Goal: Task Accomplishment & Management: Use online tool/utility

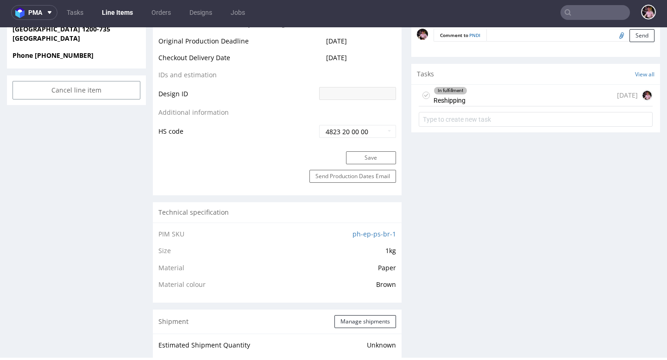
scroll to position [481, 0]
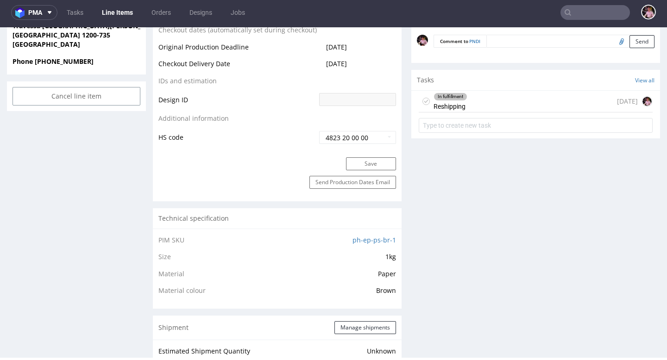
click at [504, 96] on div "In fulfillment Reshipping 2 days ago" at bounding box center [536, 102] width 234 height 22
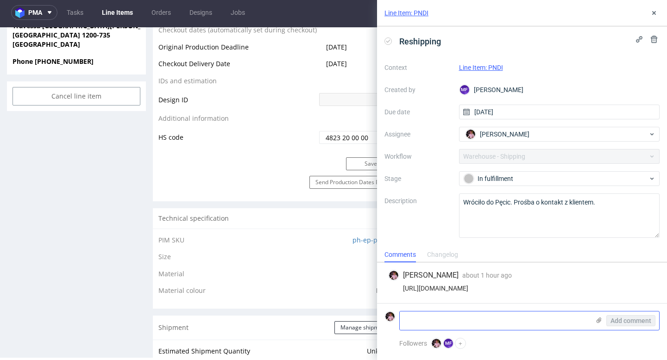
click at [461, 316] on textarea at bounding box center [495, 321] width 190 height 19
paste textarea "Please resend it to the same address: Hannah Lohoff, Travessa Nova de Santos 14…"
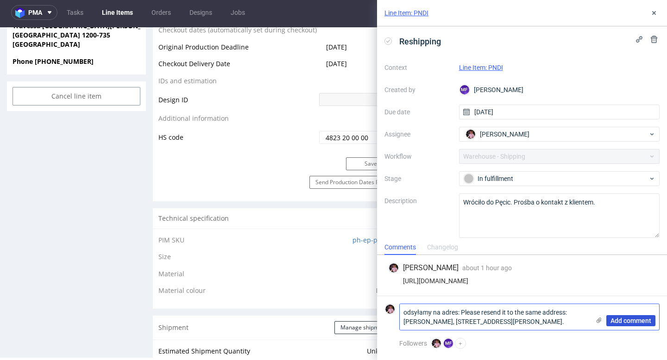
type textarea "odsyłamy na adres: Please resend it to the same address: Hannah Lohoff, Travess…"
click at [624, 320] on span "Add comment" at bounding box center [631, 321] width 41 height 6
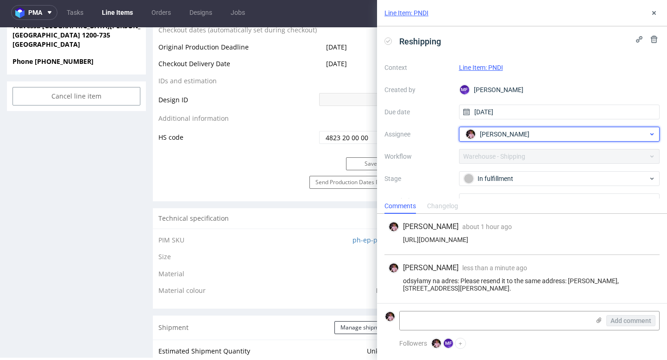
click at [513, 136] on span "[PERSON_NAME]" at bounding box center [505, 134] width 50 height 9
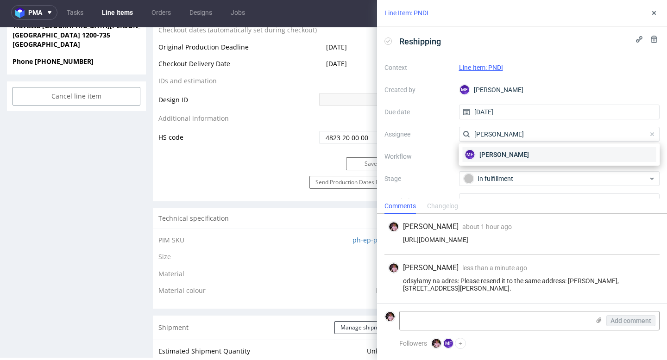
type input "michał fe"
click at [528, 155] on span "[PERSON_NAME]" at bounding box center [504, 154] width 50 height 9
click at [511, 170] on div "Context Line Item: PNDI Created by MF Michał Fedorowicz Due date 08/09/2025 Ass…" at bounding box center [521, 149] width 275 height 178
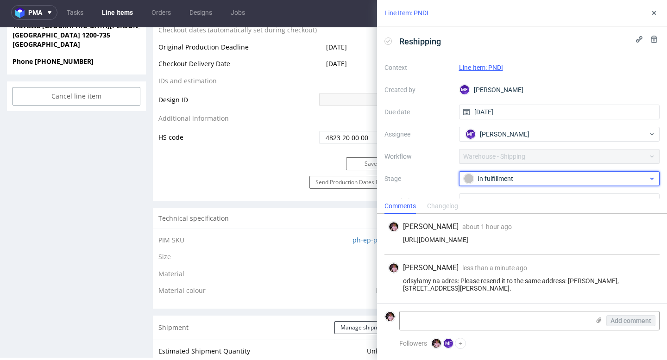
click at [504, 174] on div "In fulfillment" at bounding box center [556, 179] width 184 height 10
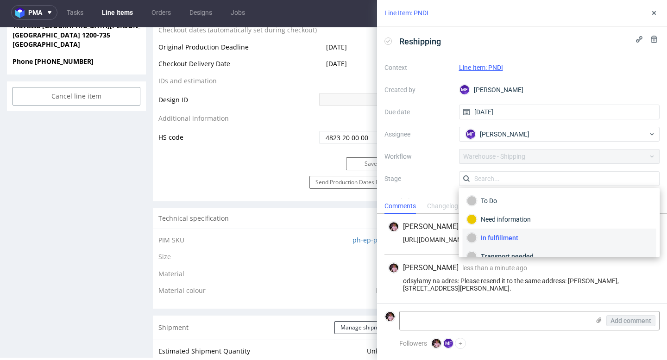
click at [507, 253] on div "Transport needed" at bounding box center [559, 257] width 185 height 10
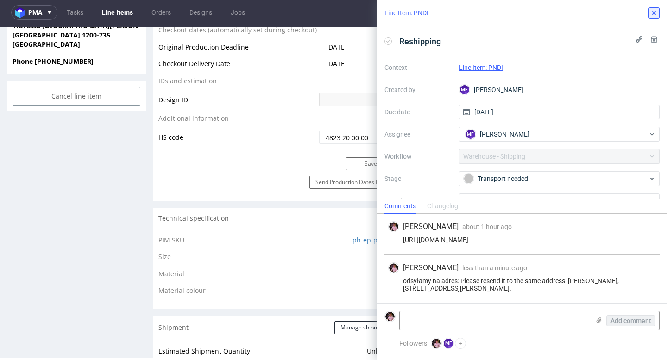
click at [652, 14] on use at bounding box center [654, 13] width 4 height 4
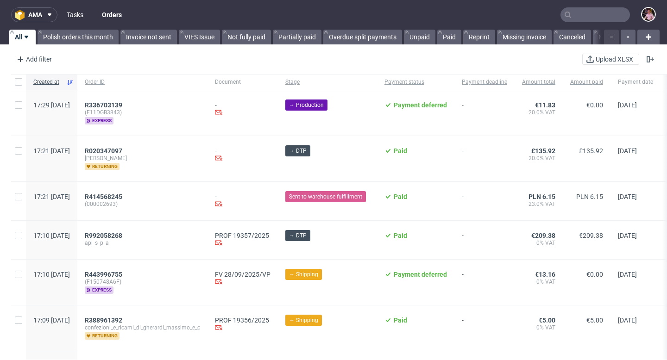
click at [80, 18] on link "Tasks" at bounding box center [75, 14] width 28 height 15
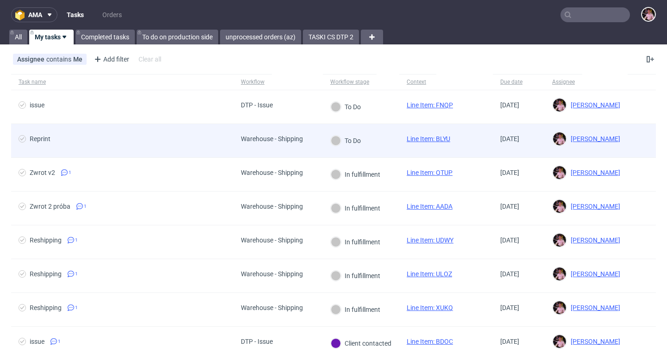
click at [246, 141] on div "Warehouse - Shipping" at bounding box center [272, 138] width 62 height 7
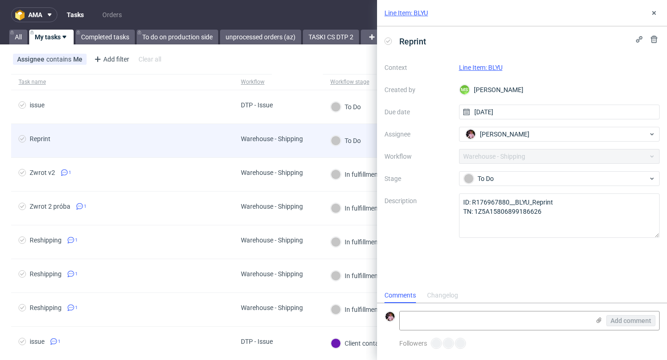
scroll to position [7, 0]
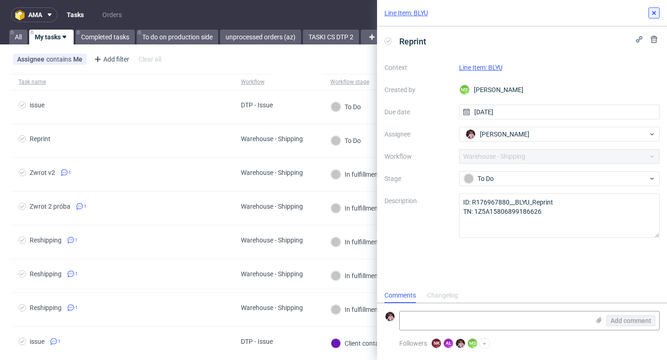
click at [653, 13] on use at bounding box center [654, 13] width 4 height 4
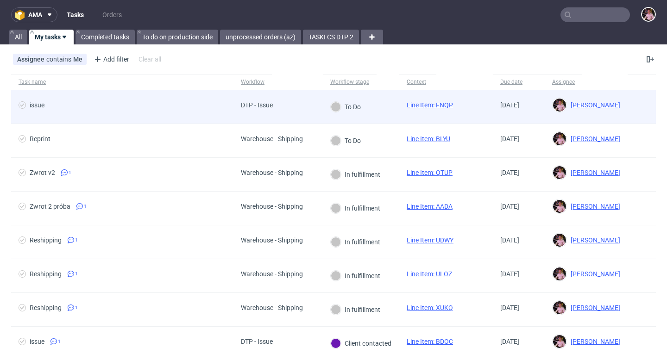
click at [293, 101] on div "DTP - Issue" at bounding box center [277, 107] width 89 height 34
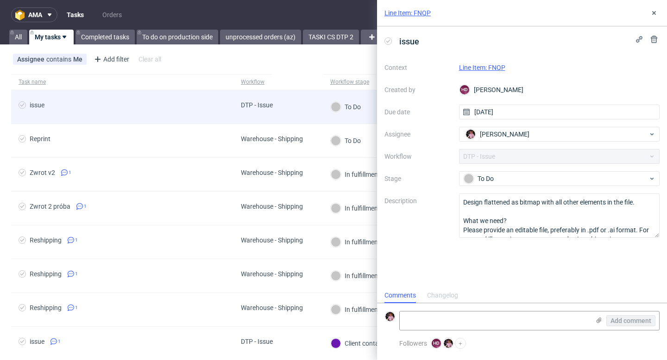
scroll to position [7, 0]
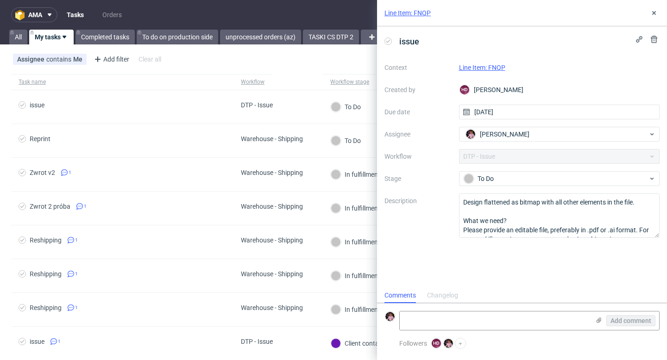
click at [492, 69] on link "Line Item: FNQP" at bounding box center [482, 67] width 46 height 7
click at [647, 12] on div "Line Item: FNQP" at bounding box center [522, 13] width 290 height 26
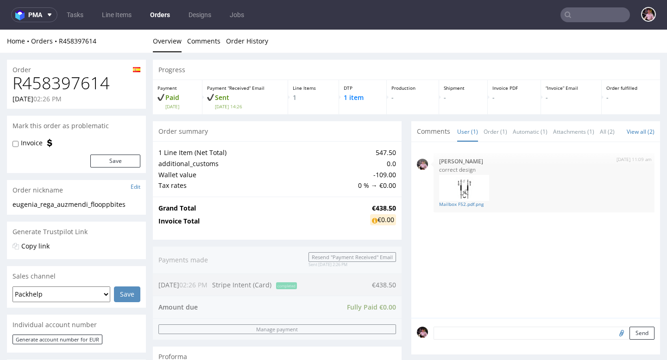
scroll to position [109, 0]
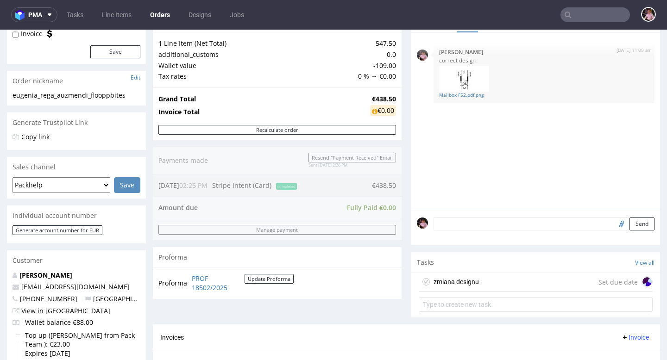
click at [47, 309] on link "View in [GEOGRAPHIC_DATA]" at bounding box center [65, 311] width 89 height 9
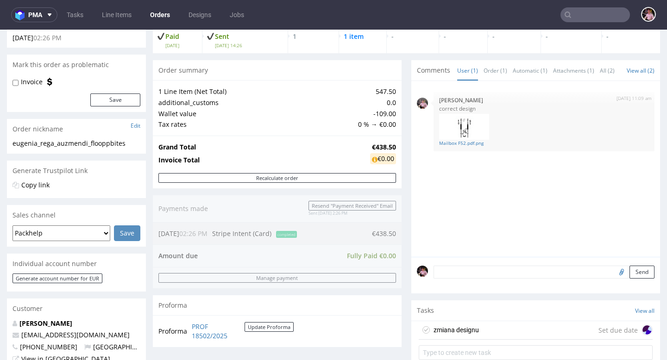
scroll to position [248, 0]
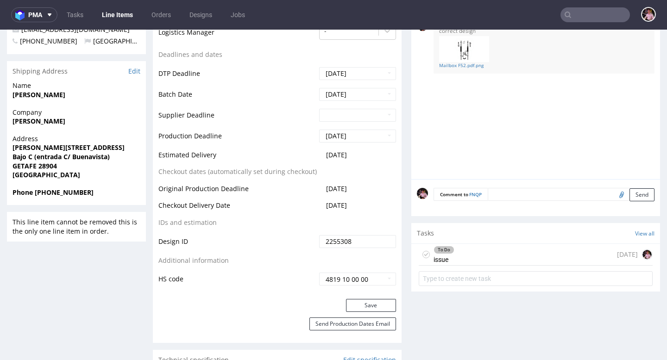
scroll to position [384, 0]
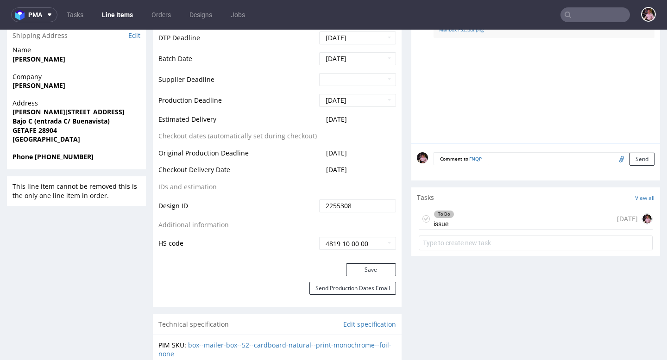
click at [496, 219] on div "To Do issue [DATE]" at bounding box center [536, 219] width 234 height 22
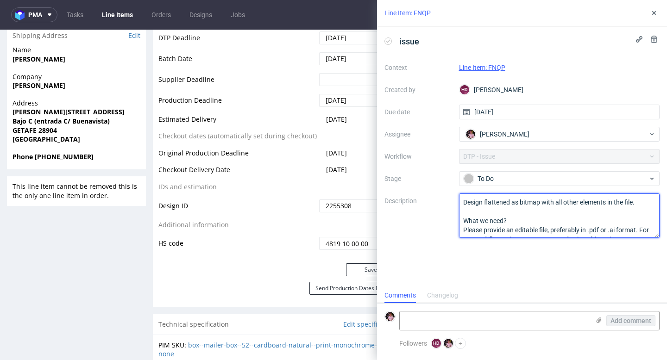
drag, startPoint x: 523, startPoint y: 227, endPoint x: 422, endPoint y: 174, distance: 114.0
click at [422, 174] on div "Context Line Item: FNQP Created by HD [PERSON_NAME] Due date [DATE] Assignee [P…" at bounding box center [521, 149] width 275 height 178
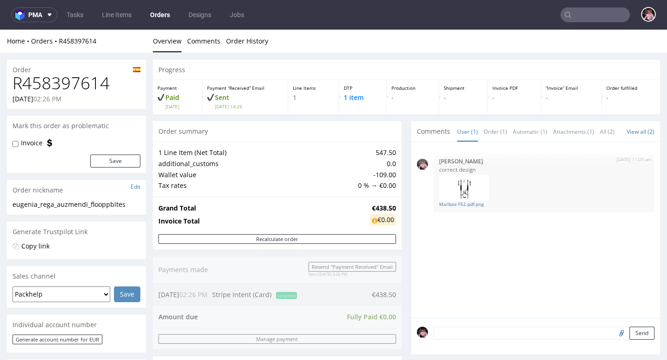
click at [62, 80] on h1 "R458397614" at bounding box center [77, 83] width 128 height 19
copy h1 "R458397614"
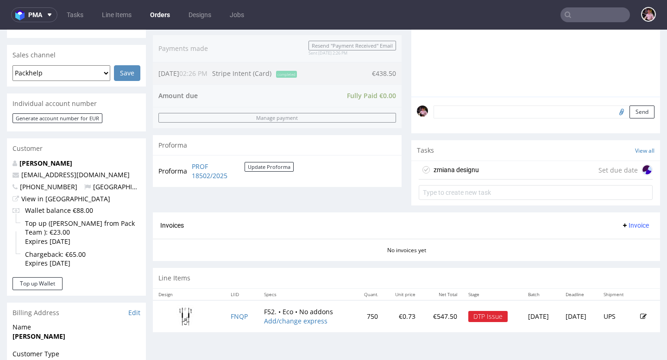
scroll to position [267, 0]
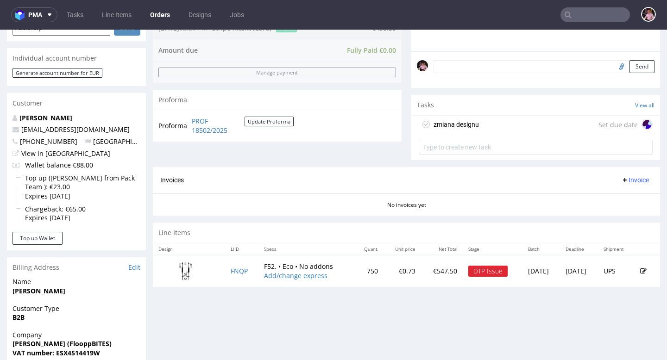
click at [494, 118] on div "zmiana designu Set due date" at bounding box center [536, 125] width 234 height 19
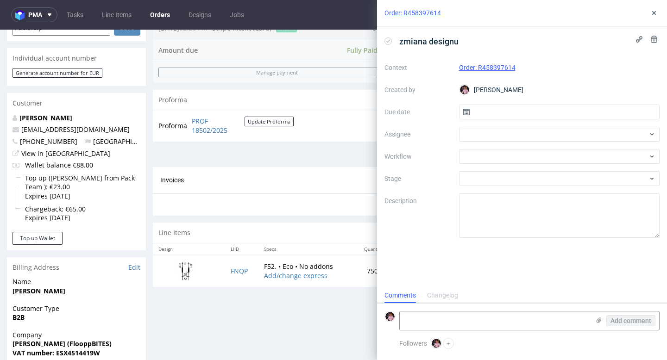
scroll to position [7, 0]
click at [657, 10] on icon at bounding box center [653, 12] width 7 height 7
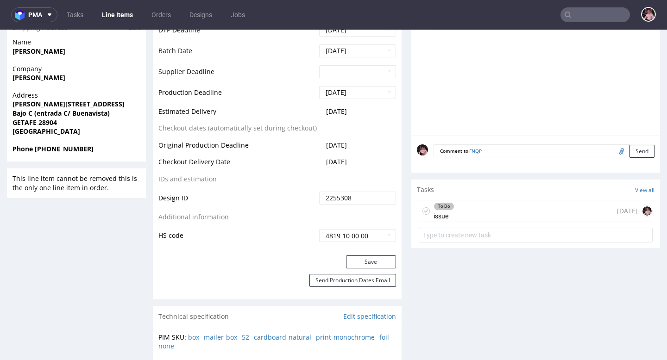
scroll to position [400, 0]
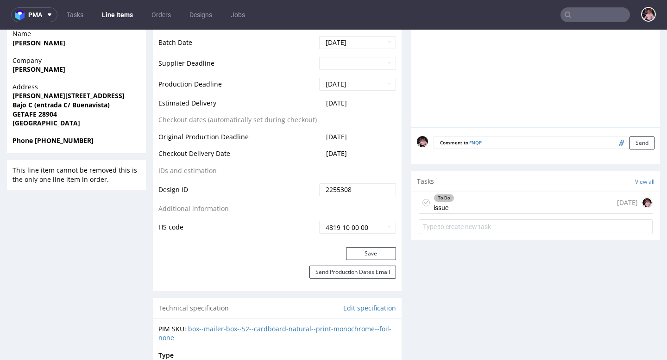
click at [492, 202] on div "To Do issue 1 day ago" at bounding box center [536, 203] width 234 height 22
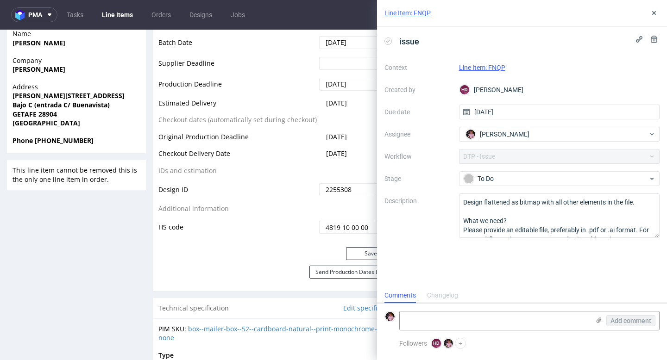
scroll to position [7, 0]
click at [470, 326] on textarea at bounding box center [495, 321] width 190 height 19
paste textarea "https://app-eu1.hubspot.com/contacts/25600958/record/0-5/219810657489"
type textarea "https://app-eu1.hubspot.com/contacts/25600958/record/0-5/219810657489"
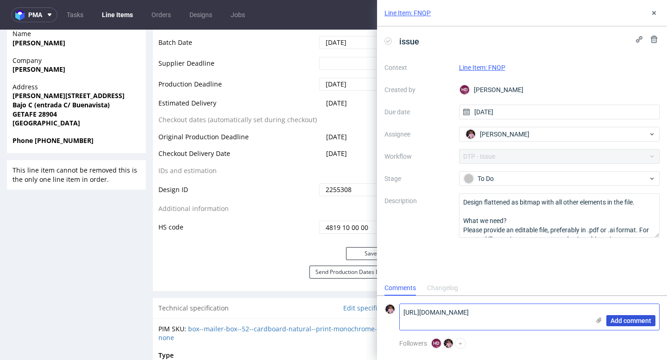
click at [625, 319] on span "Add comment" at bounding box center [631, 321] width 41 height 6
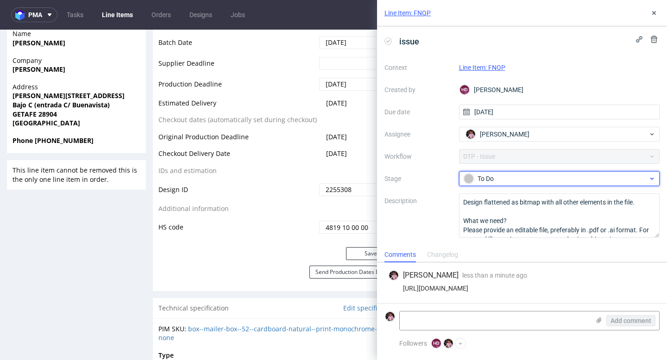
click at [523, 182] on div "To Do" at bounding box center [556, 179] width 184 height 10
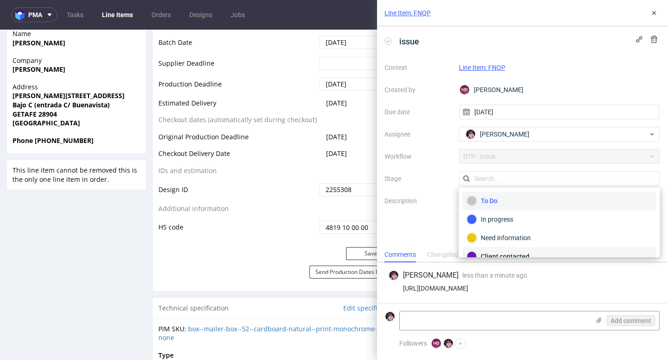
click at [512, 252] on div "Client contacted" at bounding box center [559, 257] width 185 height 10
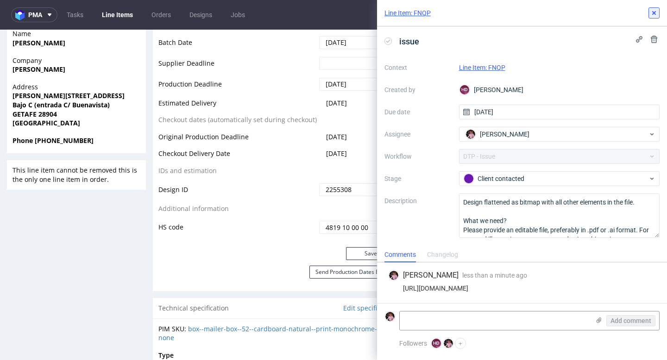
click at [652, 13] on icon at bounding box center [653, 12] width 7 height 7
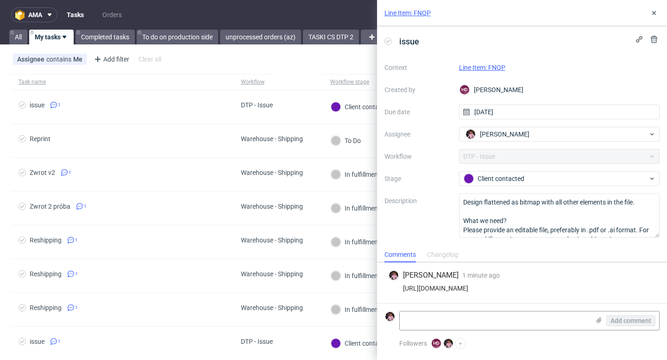
click at [653, 19] on div "Line Item: FNQP" at bounding box center [522, 13] width 290 height 26
click at [653, 16] on icon at bounding box center [653, 12] width 7 height 7
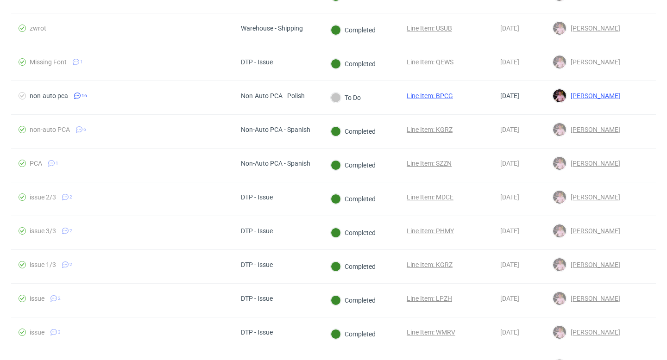
scroll to position [609, 0]
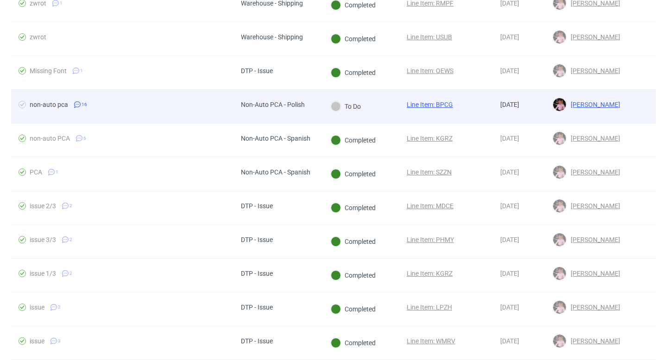
click at [325, 110] on div "To Do" at bounding box center [346, 106] width 46 height 33
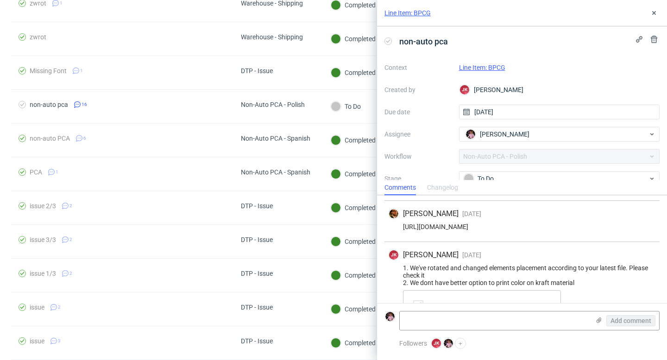
scroll to position [1166, 0]
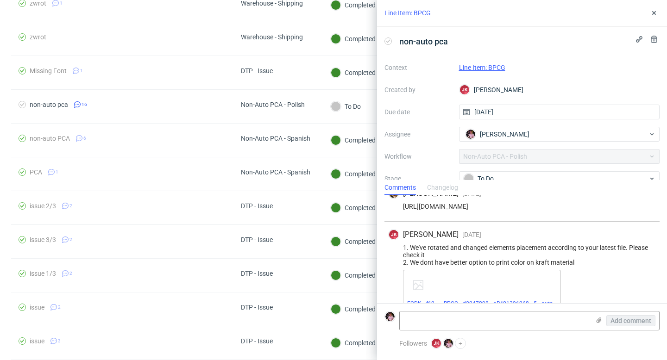
click at [499, 301] on link "EGDK__f62____BPCG__d2247898__oR401396268__5__outside.pdf" at bounding box center [488, 304] width 163 height 6
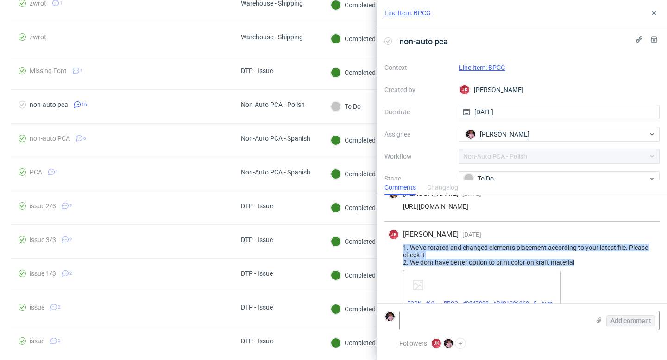
drag, startPoint x: 578, startPoint y: 247, endPoint x: 399, endPoint y: 235, distance: 179.7
click at [399, 244] on div "1. We've rotated and changed elements placement according to your latest file. …" at bounding box center [522, 255] width 268 height 22
copy div "1. We've rotated and changed elements placement according to your latest file. …"
click at [419, 13] on link "Line Item: BPCG" at bounding box center [407, 12] width 46 height 9
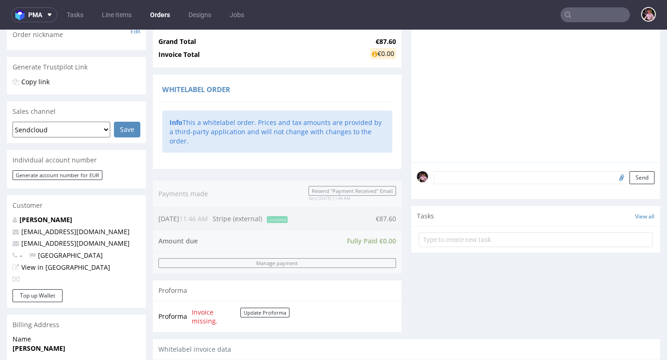
scroll to position [221, 0]
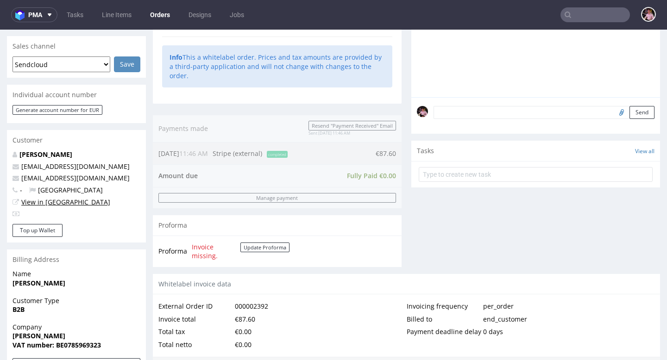
click at [44, 203] on link "View in [GEOGRAPHIC_DATA]" at bounding box center [65, 202] width 89 height 9
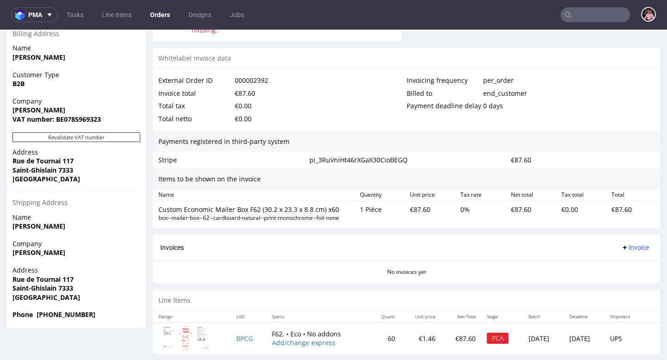
scroll to position [450, 0]
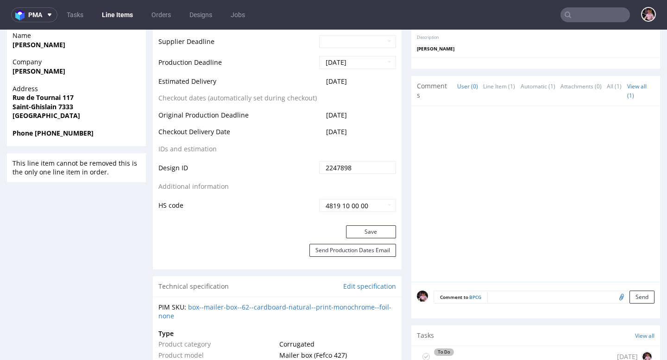
scroll to position [453, 0]
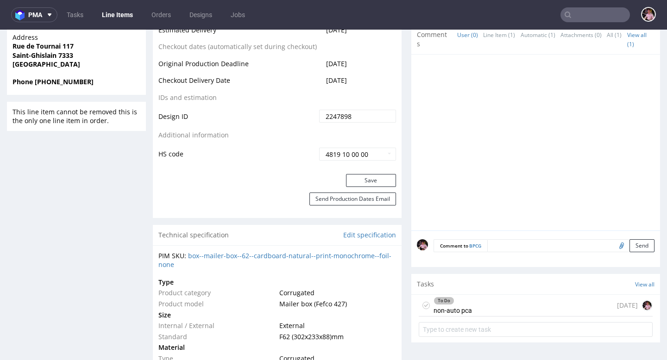
click at [532, 315] on div "To Do non-auto pca [DATE]" at bounding box center [536, 306] width 234 height 22
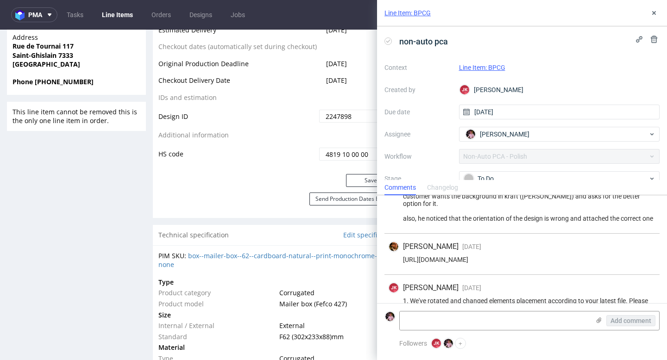
scroll to position [1166, 0]
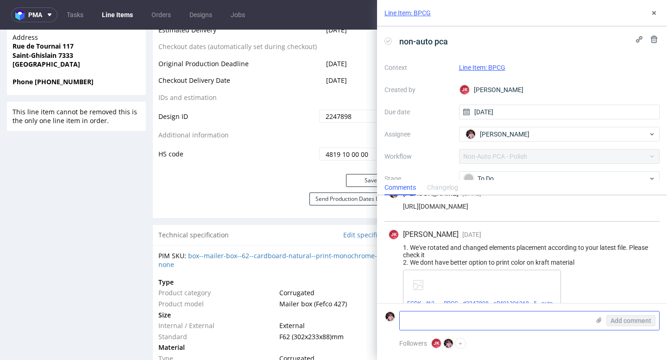
click at [467, 325] on textarea at bounding box center [495, 321] width 190 height 19
click at [539, 130] on div "[PERSON_NAME]" at bounding box center [555, 134] width 185 height 15
type input "[PERSON_NAME]"
click at [542, 154] on div "[PERSON_NAME]" at bounding box center [560, 154] width 194 height 15
click at [455, 321] on textarea at bounding box center [495, 321] width 190 height 19
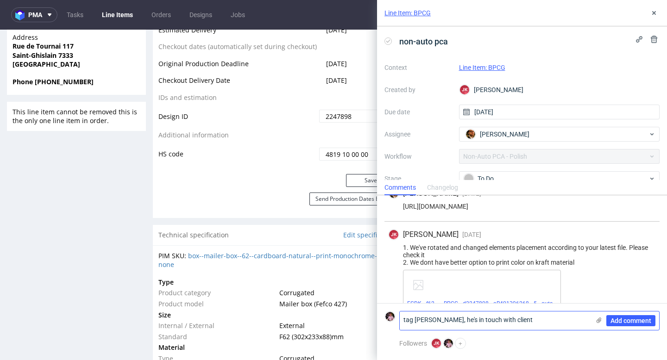
scroll to position [0, 0]
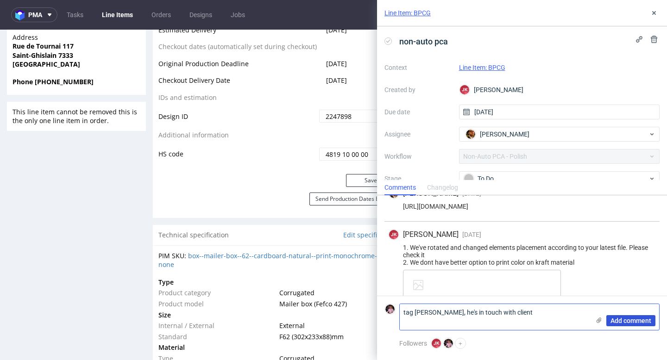
type textarea "tag [PERSON_NAME], he's in touch with client"
click at [621, 318] on span "Add comment" at bounding box center [631, 321] width 41 height 6
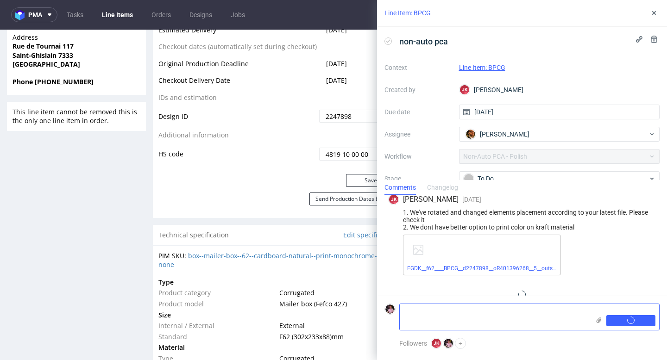
scroll to position [1208, 0]
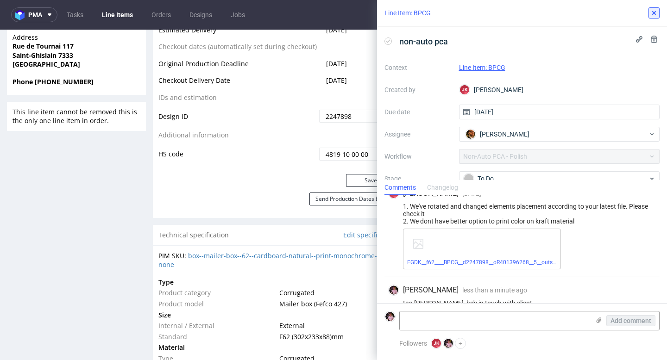
click at [654, 13] on use at bounding box center [654, 13] width 4 height 4
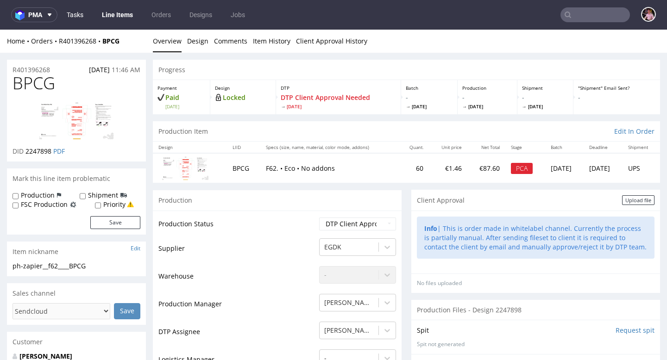
click at [73, 13] on link "Tasks" at bounding box center [75, 14] width 28 height 15
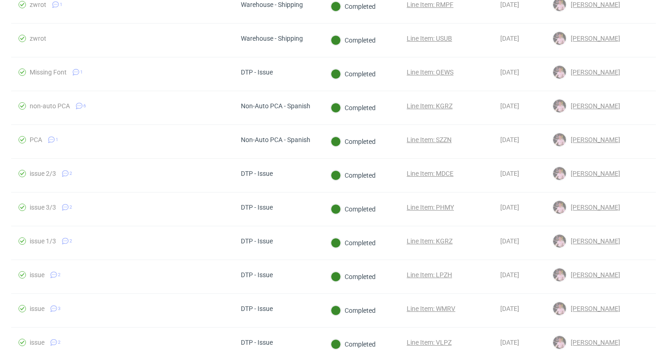
scroll to position [774, 0]
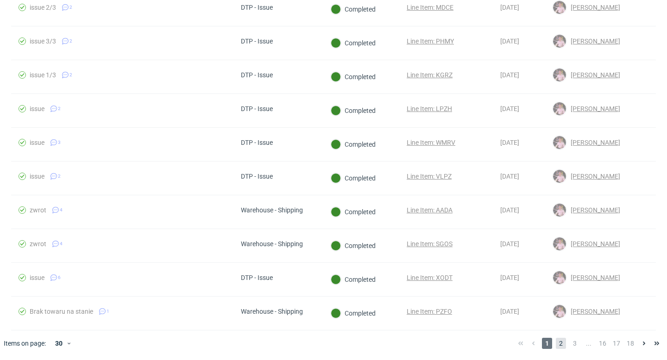
click at [556, 345] on span "2" at bounding box center [561, 343] width 10 height 11
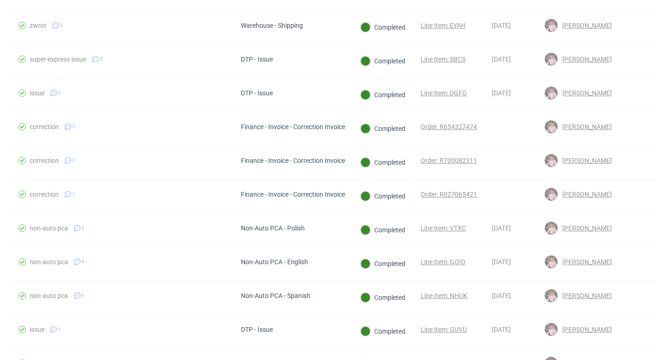
scroll to position [774, 0]
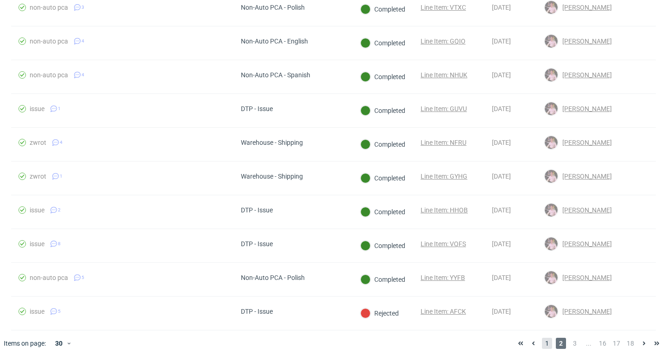
click at [542, 344] on span "1" at bounding box center [547, 343] width 10 height 11
